Goal: Task Accomplishment & Management: Use online tool/utility

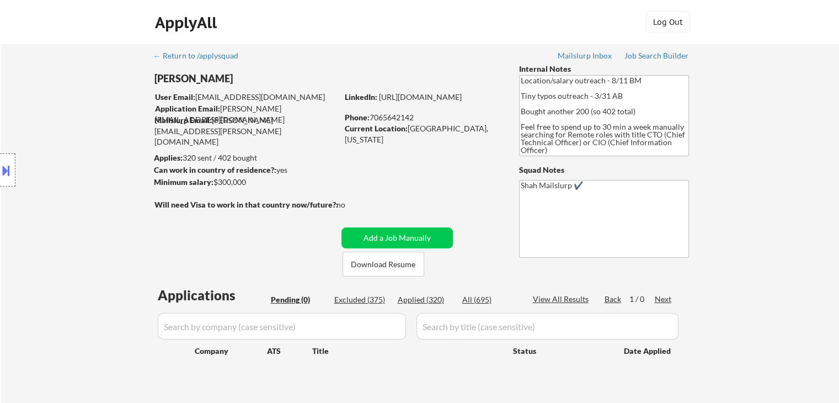
click at [4, 172] on button at bounding box center [6, 170] width 12 height 18
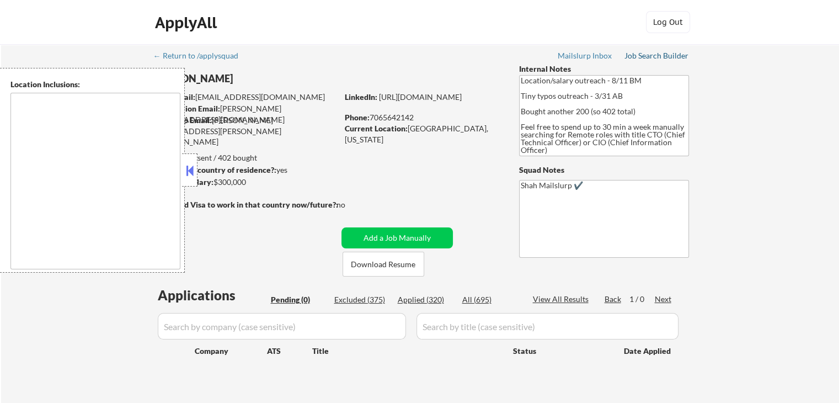
drag, startPoint x: 658, startPoint y: 56, endPoint x: 612, endPoint y: 80, distance: 52.3
click at [658, 56] on div "Job Search Builder" at bounding box center [657, 56] width 65 height 8
click at [194, 173] on button at bounding box center [190, 170] width 12 height 17
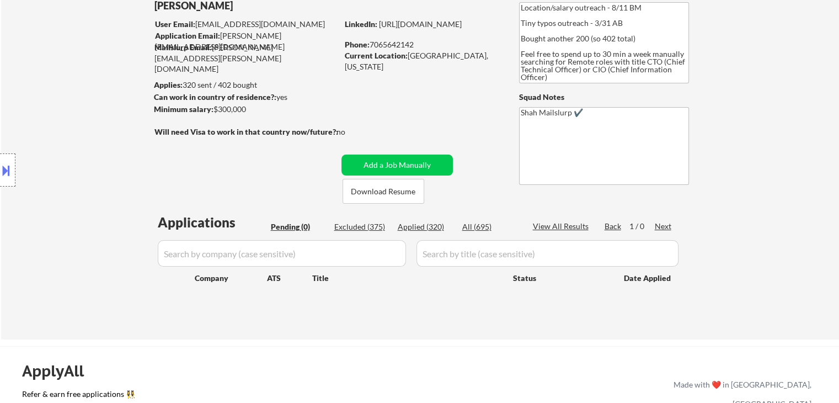
scroll to position [110, 0]
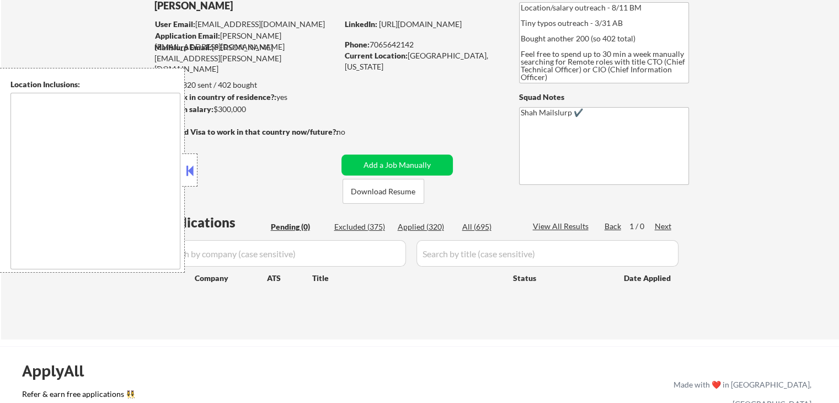
scroll to position [55, 0]
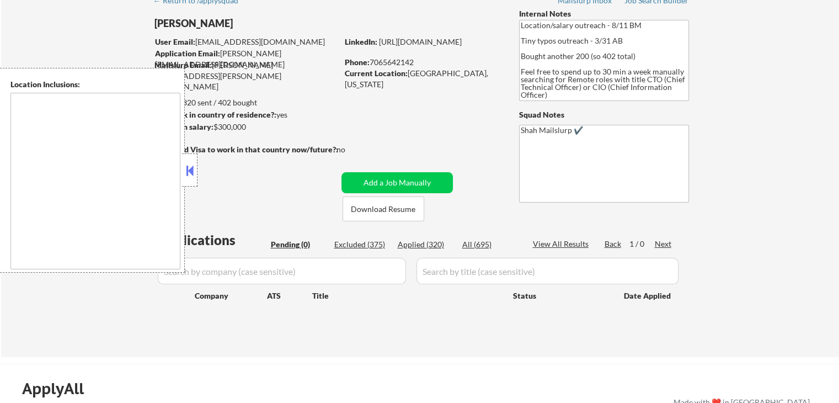
click at [192, 178] on button at bounding box center [190, 170] width 12 height 17
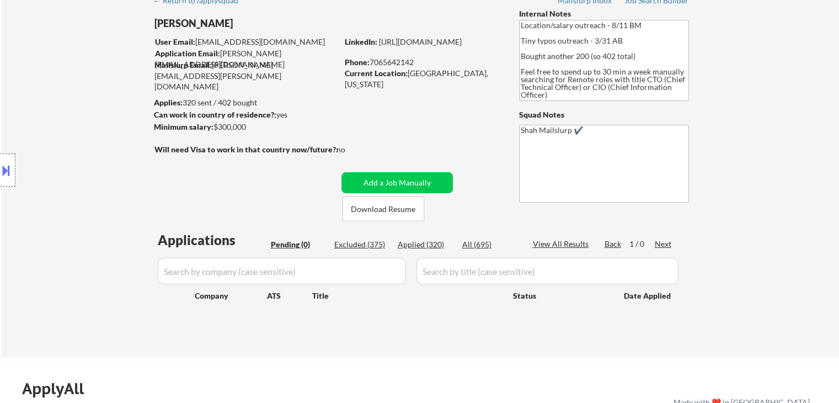
click at [807, 166] on div "← Return to /applysquad Mailslurp Inbox Job Search Builder [PERSON_NAME] User E…" at bounding box center [420, 173] width 838 height 368
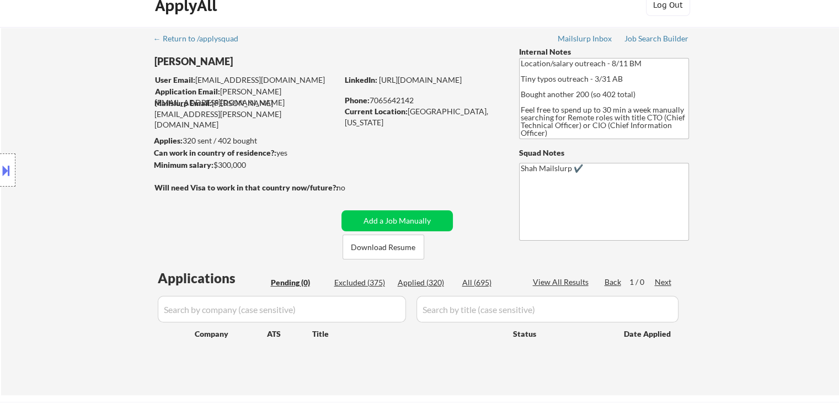
scroll to position [0, 0]
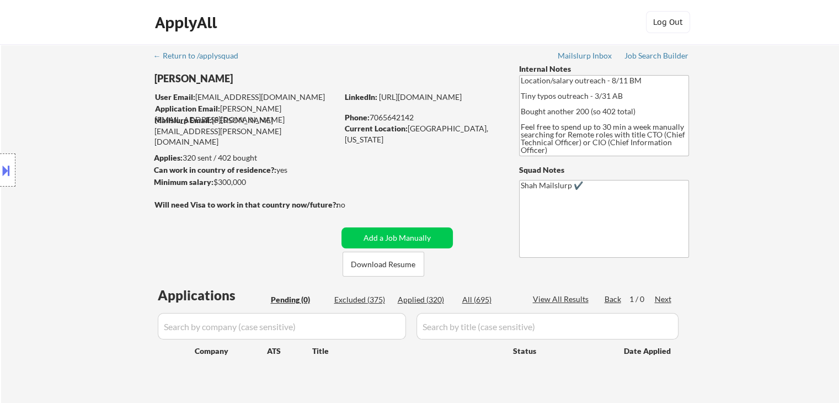
click at [29, 89] on div "Location Inclusions:" at bounding box center [99, 170] width 198 height 205
